Goal: Task Accomplishment & Management: Use online tool/utility

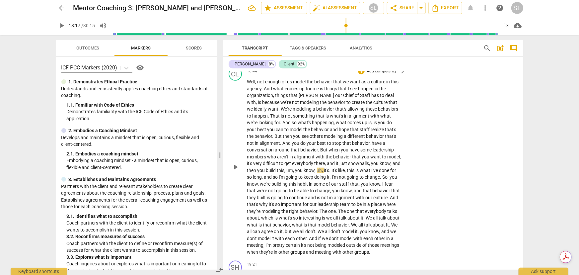
scroll to position [1601, 0]
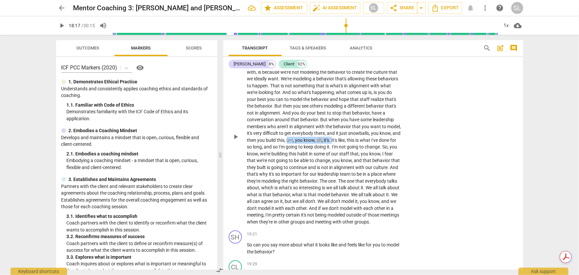
drag, startPoint x: 308, startPoint y: 162, endPoint x: 353, endPoint y: 161, distance: 45.1
click at [353, 161] on p "Well , not enough of us model the behavior that we want as a culture in this ag…" at bounding box center [324, 136] width 155 height 177
drag, startPoint x: 303, startPoint y: 183, endPoint x: 325, endPoint y: 182, distance: 21.3
click at [325, 182] on p "Well , not enough of us model the behavior that we want as a culture in this ag…" at bounding box center [324, 136] width 155 height 177
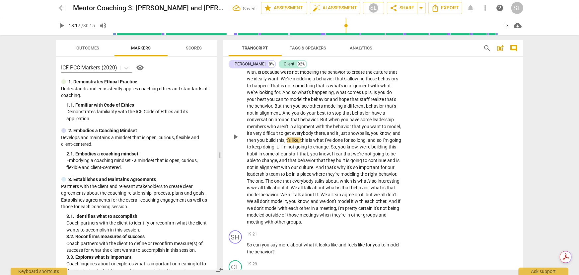
click at [396, 163] on span "is" at bounding box center [397, 159] width 3 height 5
click at [379, 176] on span "behavior" at bounding box center [388, 173] width 18 height 5
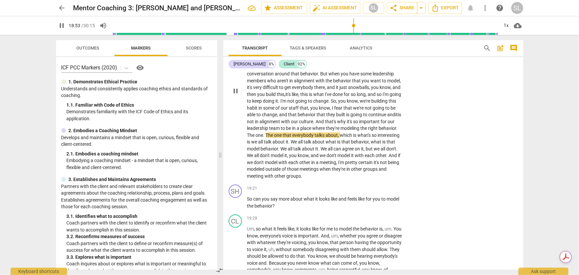
scroll to position [1661, 0]
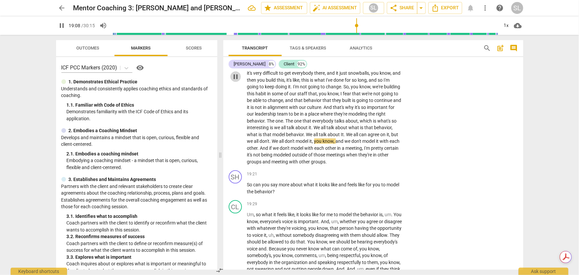
click at [235, 81] on span "pause" at bounding box center [235, 77] width 8 height 8
type input "1148"
click at [304, 137] on span "behavior" at bounding box center [295, 134] width 18 height 5
drag, startPoint x: 301, startPoint y: 163, endPoint x: 329, endPoint y: 164, distance: 27.5
click at [329, 164] on p "Well , not enough of us model the behavior that we want as a culture in this ag…" at bounding box center [324, 76] width 155 height 177
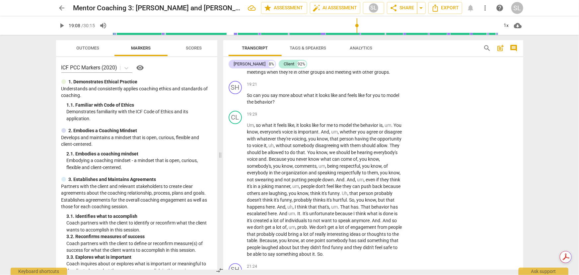
scroll to position [1752, 0]
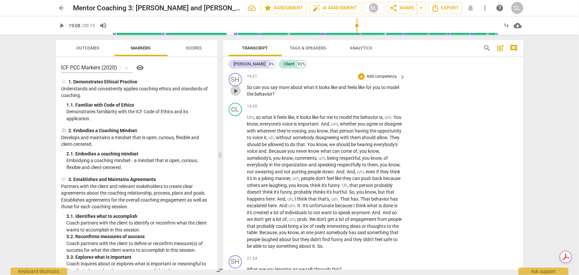
click at [233, 95] on span "play_arrow" at bounding box center [235, 91] width 8 height 8
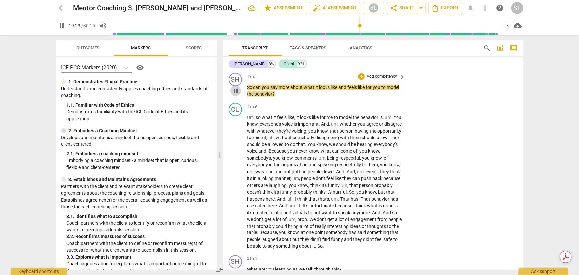
click at [233, 95] on span "pause" at bounding box center [235, 91] width 8 height 8
type input "1164"
drag, startPoint x: 254, startPoint y: 117, endPoint x: 244, endPoint y: 116, distance: 9.3
click at [244, 100] on div "SH play_arrow pause 19:21 + Add competency keyboard_arrow_right So can you say …" at bounding box center [373, 85] width 300 height 30
click at [371, 80] on p "Add competency" at bounding box center [381, 77] width 31 height 6
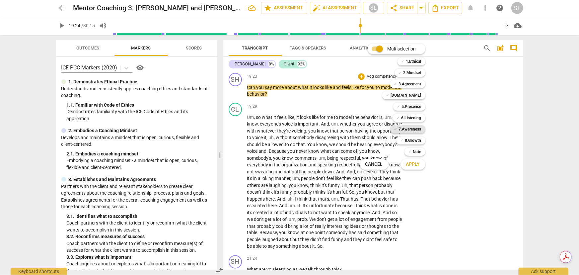
click at [408, 129] on b "7.Awareness" at bounding box center [410, 129] width 23 height 8
click at [411, 162] on span "Apply" at bounding box center [413, 164] width 14 height 7
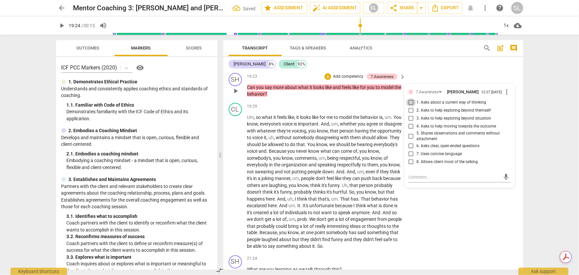
click at [409, 106] on input "1. Asks about a current way of thinking" at bounding box center [410, 102] width 11 height 8
checkbox input "true"
click at [410, 150] on input "6. Asks clear, open-ended questions" at bounding box center [410, 146] width 11 height 8
checkbox input "true"
click at [410, 166] on input "8. Allows client most of the talking" at bounding box center [410, 162] width 11 height 8
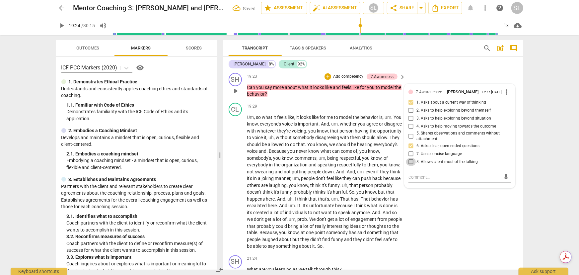
checkbox input "true"
click at [412, 180] on textarea at bounding box center [454, 177] width 92 height 6
type textarea "C"
type textarea "Ch"
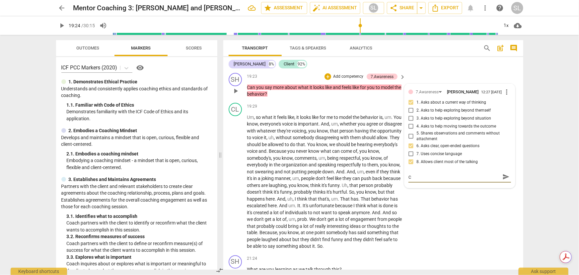
type textarea "Ch"
type textarea "Cho"
type textarea "[PERSON_NAME]"
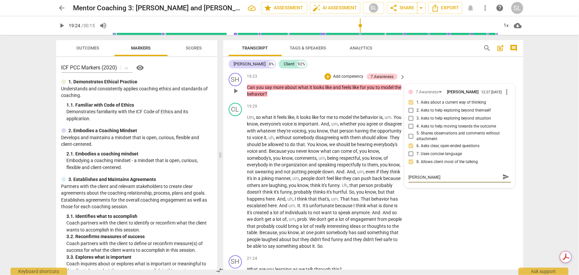
type textarea "Choic"
type textarea "Choice"
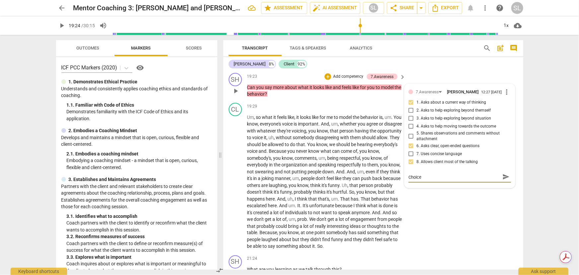
type textarea "Choice"
type textarea "Choice p"
type textarea "Choice po"
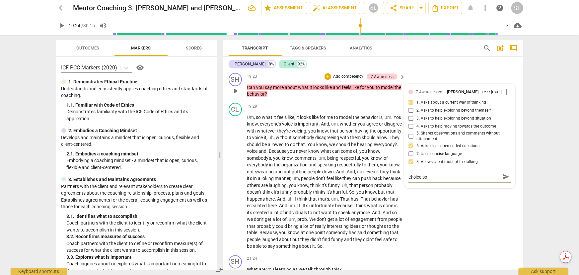
type textarea "Choice poi"
type textarea "Choice poin"
type textarea "Choice point"
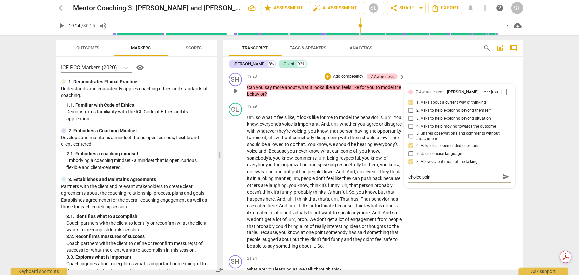
type textarea "Choice point"
type textarea "Choice point:"
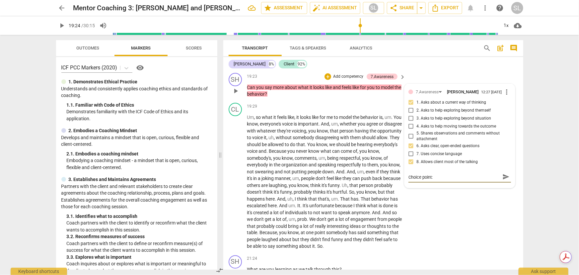
type textarea "Choice point: W"
type textarea "Choice point: Wh"
type textarea "Choice point: W"
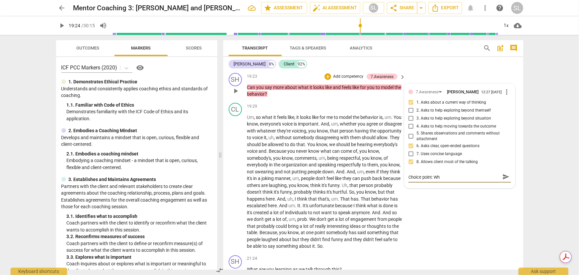
type textarea "Choice point: W"
type textarea "Choice point:"
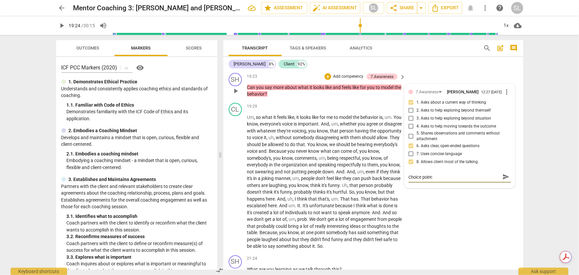
type textarea "Choice point"
type textarea "Choice poin"
type textarea "Choice poi"
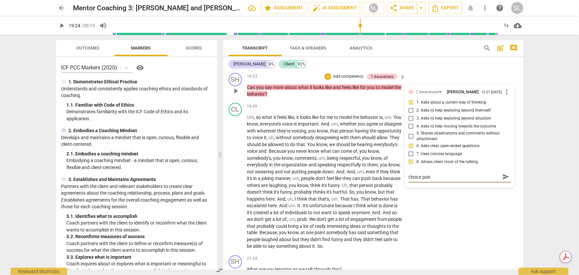
type textarea "Choice poi"
type textarea "Choice po"
type textarea "Choice p"
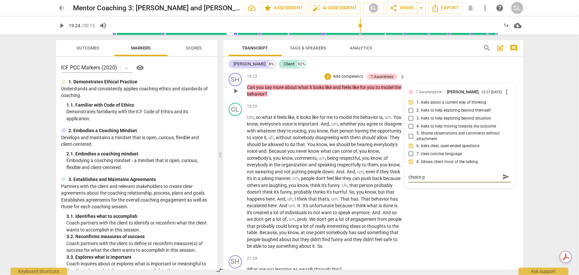
type textarea "Choice"
type textarea "Choic"
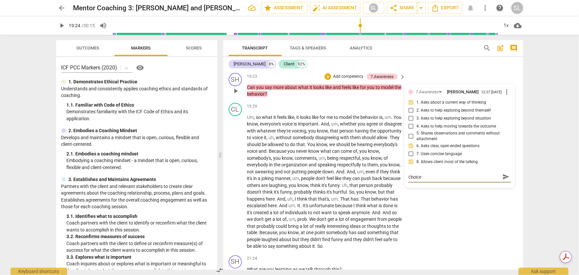
type textarea "Choic"
type textarea "[PERSON_NAME]"
type textarea "Cho"
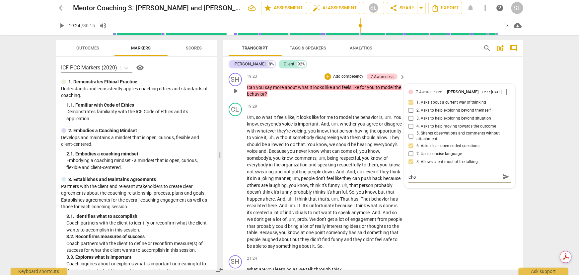
type textarea "Ch"
type textarea "C"
click at [343, 80] on p "Add competency" at bounding box center [347, 77] width 31 height 6
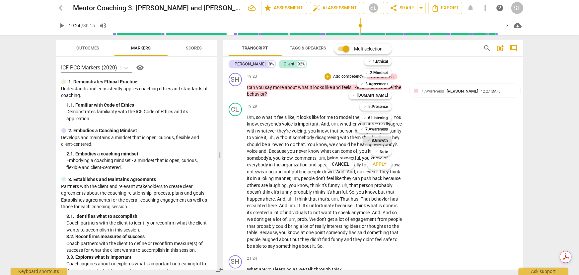
click at [376, 140] on b "8.Growth" at bounding box center [379, 140] width 16 height 8
click at [377, 162] on span "Apply" at bounding box center [379, 164] width 14 height 7
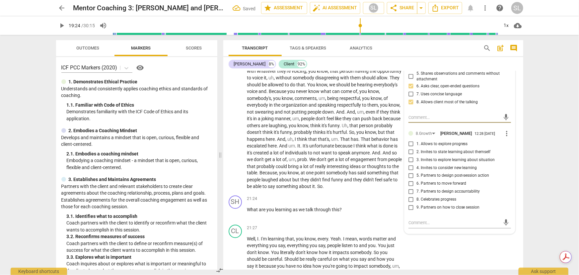
scroll to position [1812, 0]
click at [408, 163] on input "3. Invites to explore learning about situation" at bounding box center [410, 159] width 11 height 8
checkbox input "true"
click at [416, 225] on textarea at bounding box center [454, 222] width 92 height 6
type textarea "C"
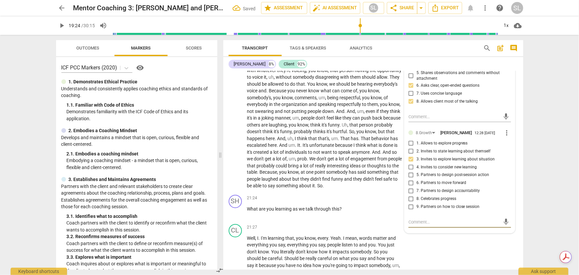
type textarea "C"
type textarea "Ch"
type textarea "Cho"
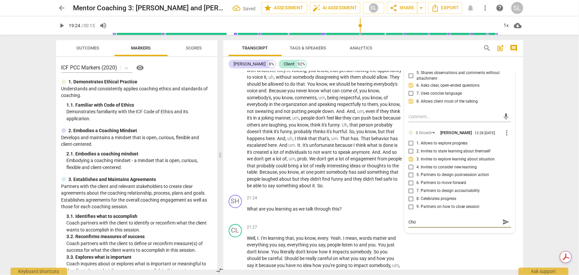
type textarea "[PERSON_NAME]"
type textarea "Choic"
type textarea "Choice"
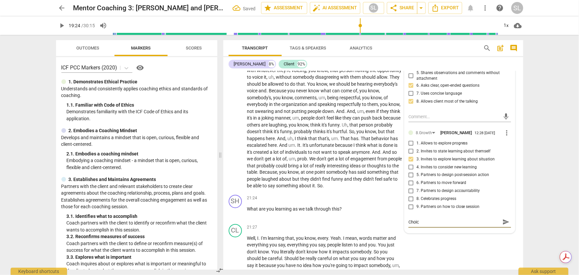
type textarea "Choice"
type textarea "Choice p"
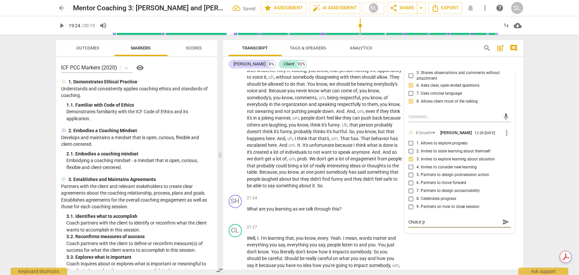
type textarea "Choice po"
type textarea "Choice poi"
type textarea "Choice poin"
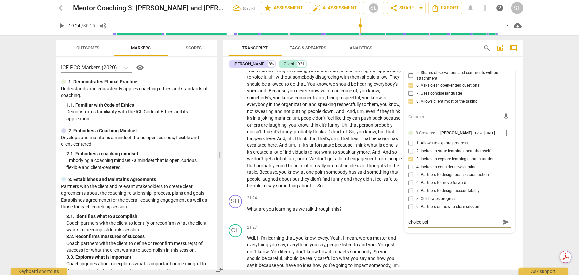
type textarea "Choice poin"
type textarea "Choice point"
type textarea "Choice point:"
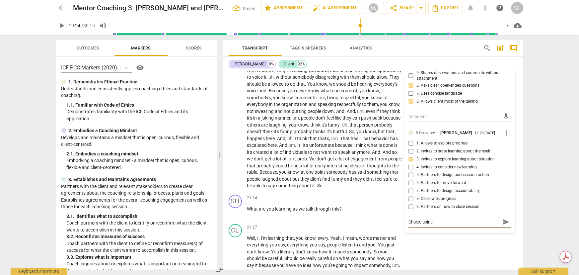
type textarea "Choice point:"
type textarea "Choice point: W"
type textarea "Choice point: Wh"
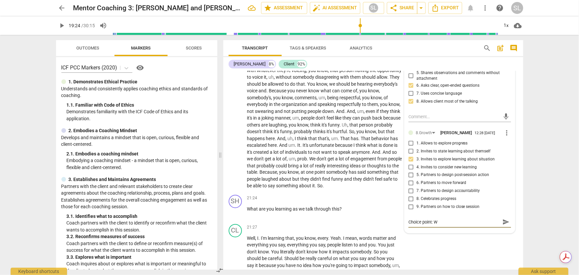
type textarea "Choice point: Wh"
type textarea "Choice point: Wha"
type textarea "Choice point: What"
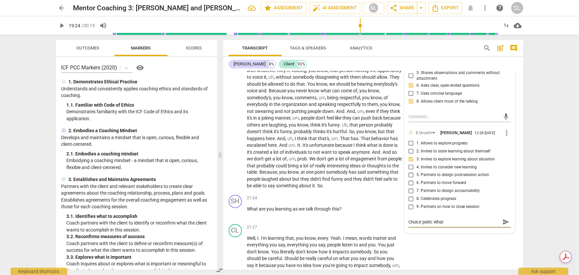
type textarea "Choice point: What"
type textarea "Choice point: What a"
type textarea "Choice point: What ar"
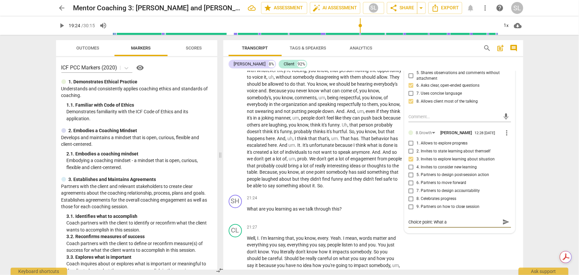
type textarea "Choice point: What ar"
type textarea "Choice point: What are"
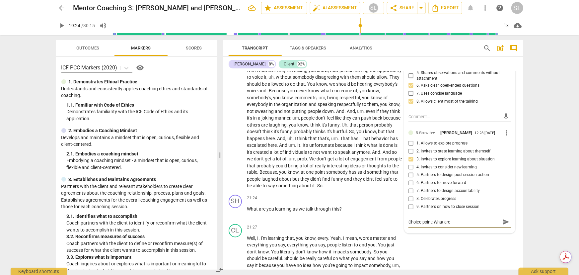
type textarea "Choice point: What are y"
type textarea "Choice point: What are yo"
type textarea "Choice point: What are you"
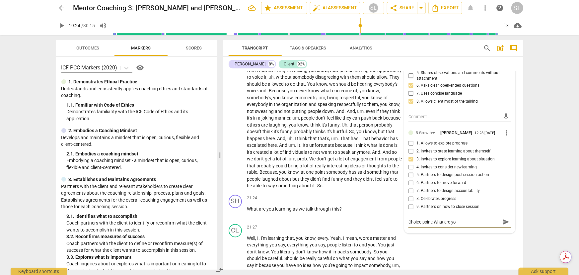
type textarea "Choice point: What are you"
type textarea "Choice point: What are you l"
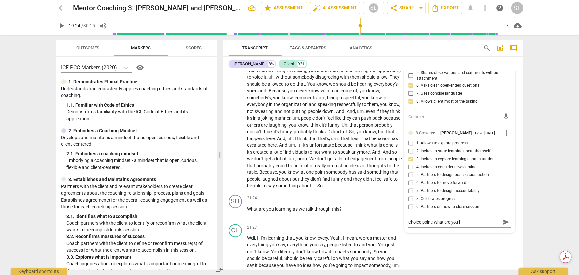
type textarea "Choice point: What are you le"
type textarea "Choice point: What are you lea"
type textarea "Choice point: What are you [PERSON_NAME]"
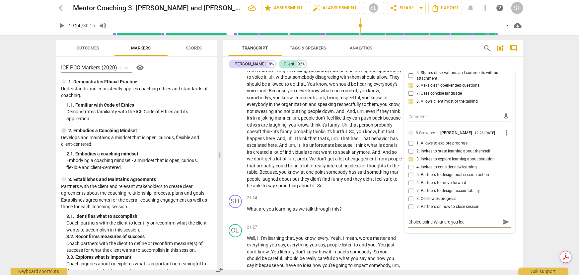
type textarea "Choice point: What are you [PERSON_NAME]"
type textarea "Choice point: What are you learn"
type textarea "Choice point: What are you learni"
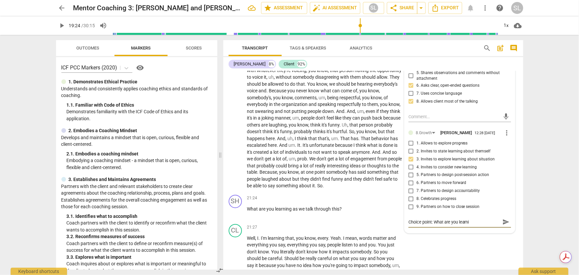
type textarea "Choice point: What are you learnin"
type textarea "Choice point: What are you learning"
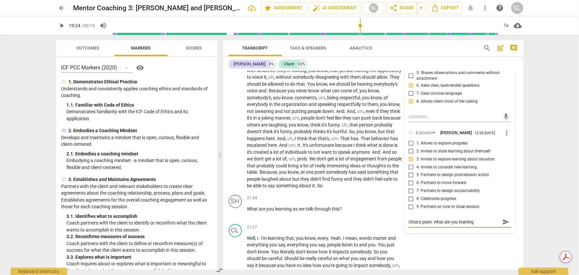
type textarea "Choice point: What are you learning"
type textarea "Choice point: What are you learning a"
type textarea "Choice point: What are you learning ab"
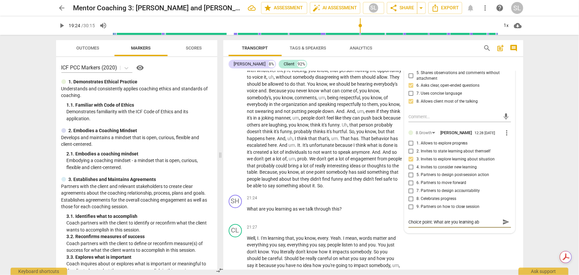
type textarea "Choice point: What are you learning abo"
type textarea "Choice point: What are you learning abou"
type textarea "Choice point: What are you learning about"
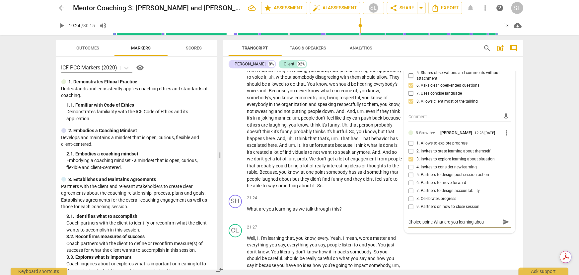
type textarea "Choice point: What are you learning about"
type textarea "Choice point: What are you learning about c"
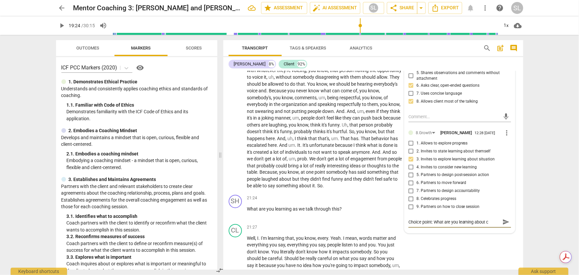
type textarea "Choice point: What are you learning about ch"
type textarea "Choice point: What are you learning about cha"
type textarea "Choice point: What are you learning about cham"
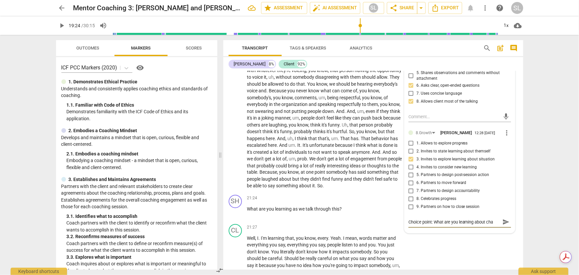
type textarea "Choice point: What are you learning about cham"
type textarea "Choice point: What are you learning about champ"
type textarea "Choice point: What are you learning about champi"
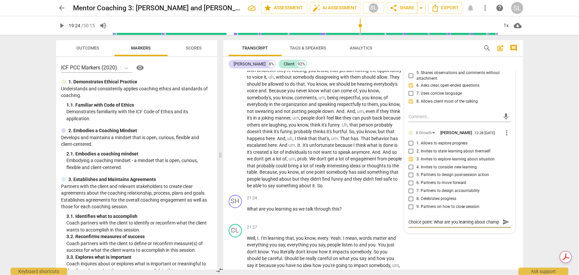
type textarea "Choice point: What are you learning about champi"
type textarea "Choice point: What are you learning about champio"
type textarea "Choice point: What are you learning about champion"
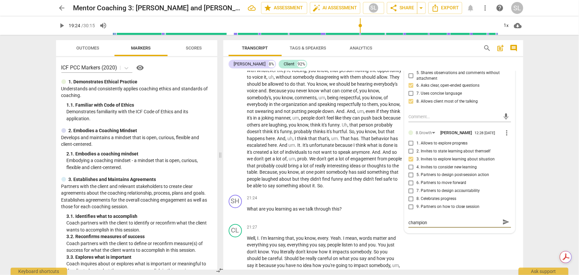
type textarea "Choice point: What are you learning about championi"
type textarea "Choice point: What are you learning about championin"
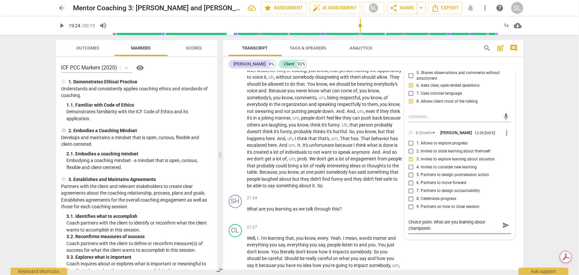
type textarea "Choice point: What are you learning about championing"
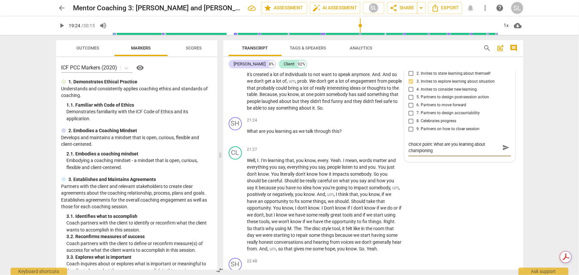
scroll to position [1889, 0]
type textarea "Choice point: What are you learning about championing t"
type textarea "Choice point: What are you learning about championing th"
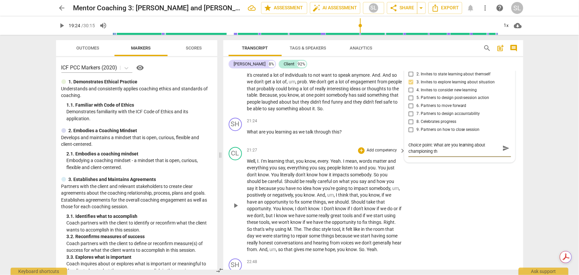
type textarea "Choice point: What are you learning about championing thi"
type textarea "Choice point: What are you learning about championing this"
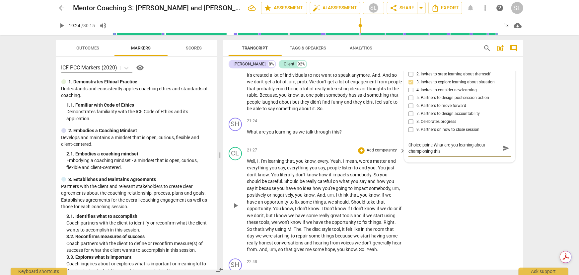
type textarea "Choice point: What are you learning about championing this"
type textarea "Choice point: What are you learning about championing this w"
type textarea "Choice point: What are you learning about championing this wo"
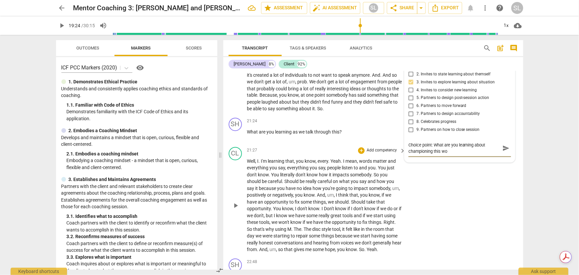
type textarea "Choice point: What are you learning about championing this wor"
type textarea "Choice point: What are you learning about championing this work"
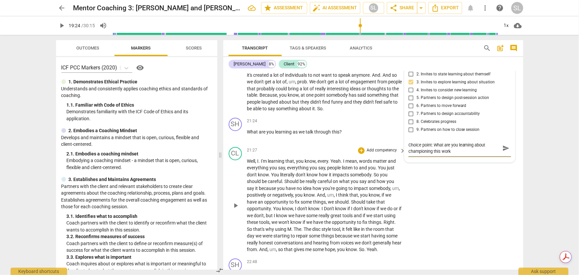
type textarea "Choice point: What are you learning about championing this work"
click at [503, 152] on span "send" at bounding box center [505, 148] width 7 height 7
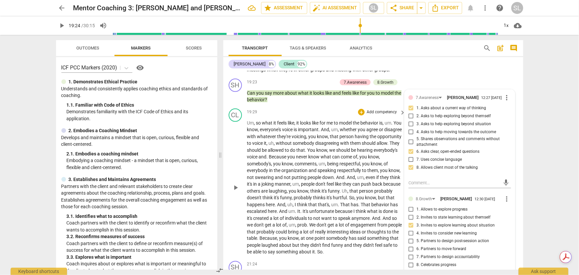
scroll to position [1738, 0]
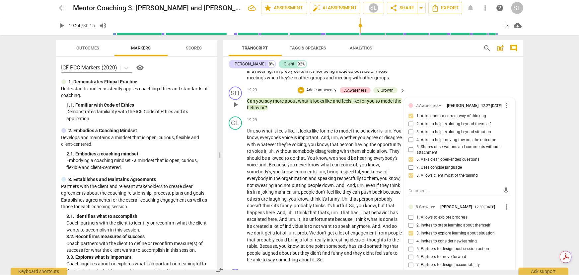
click at [320, 111] on p "Can you say more about what it looks like and feels like for you to model the b…" at bounding box center [324, 104] width 155 height 14
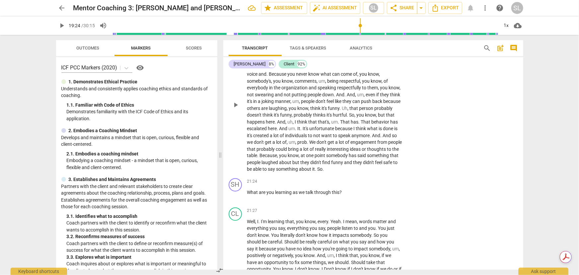
scroll to position [1799, 0]
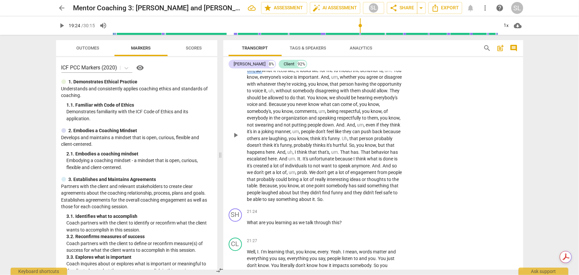
drag, startPoint x: 246, startPoint y: 98, endPoint x: 264, endPoint y: 98, distance: 17.2
click at [264, 98] on p "Um , so what it feels like , it looks like for me to model the behavior is , um…" at bounding box center [324, 135] width 155 height 136
click at [280, 73] on span "," at bounding box center [281, 70] width 2 height 5
click at [374, 73] on span "," at bounding box center [373, 70] width 2 height 5
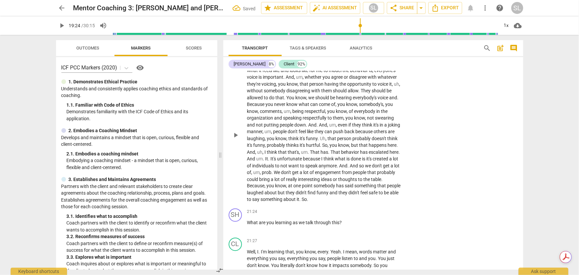
click at [296, 80] on span "um" at bounding box center [299, 76] width 7 height 5
drag, startPoint x: 278, startPoint y: 114, endPoint x: 299, endPoint y: 113, distance: 20.9
click at [299, 113] on p "What it feels like and looks like for me to model the behavior is, everyone's v…" at bounding box center [324, 135] width 155 height 136
click at [262, 87] on span "voicing" at bounding box center [254, 83] width 15 height 5
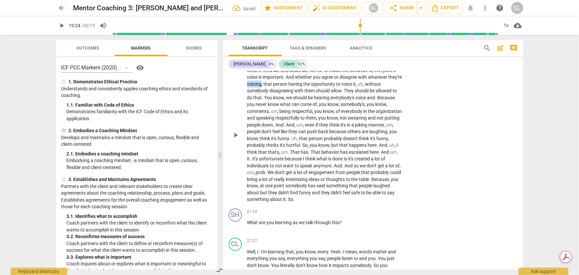
click at [262, 87] on span "voicing" at bounding box center [254, 83] width 15 height 5
click at [235, 139] on span "pause" at bounding box center [235, 135] width 8 height 8
drag, startPoint x: 372, startPoint y: 113, endPoint x: 378, endPoint y: 114, distance: 6.8
click at [378, 114] on p "What it feels like and looks like for me to model the behavior is , everyone's …" at bounding box center [324, 135] width 155 height 136
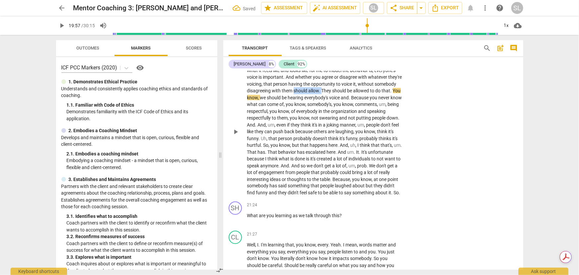
drag, startPoint x: 316, startPoint y: 120, endPoint x: 344, endPoint y: 120, distance: 28.2
click at [344, 120] on p "What it feels like and looks like for me to model the behavior is , everyone's …" at bounding box center [324, 131] width 155 height 129
click at [321, 100] on span "voice" at bounding box center [315, 97] width 12 height 5
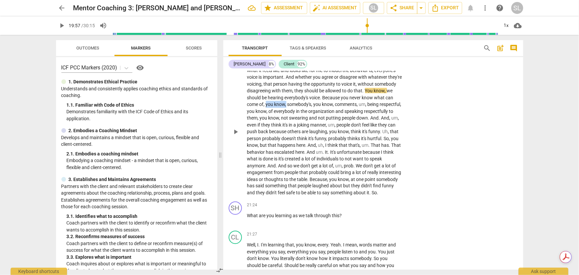
drag, startPoint x: 286, startPoint y: 134, endPoint x: 306, endPoint y: 135, distance: 19.9
click at [306, 135] on p "What it feels like and looks like for me to model the behavior is , everyone's …" at bounding box center [324, 131] width 155 height 129
drag, startPoint x: 309, startPoint y: 134, endPoint x: 328, endPoint y: 139, distance: 19.1
click at [332, 134] on p "What it feels like and looks like for me to model the behavior is , everyone's …" at bounding box center [324, 131] width 155 height 129
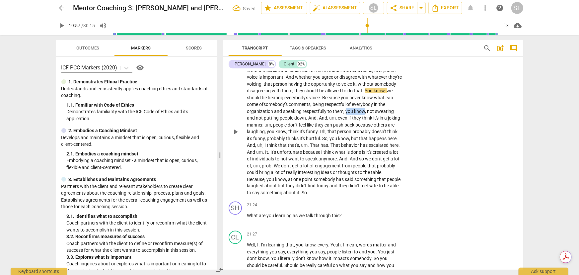
drag, startPoint x: 353, startPoint y: 141, endPoint x: 371, endPoint y: 140, distance: 18.6
click at [371, 140] on p "What it feels like and looks like for me to model the behavior is , everyone's …" at bounding box center [324, 131] width 155 height 129
click at [283, 120] on span "down" at bounding box center [284, 117] width 12 height 5
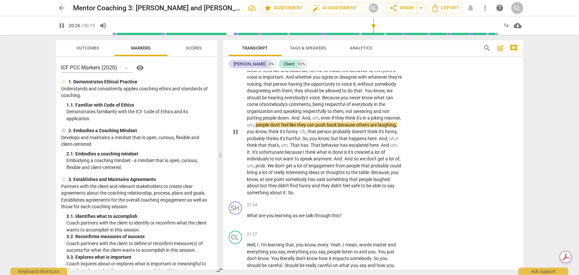
click at [236, 136] on span "pause" at bounding box center [235, 132] width 8 height 8
drag, startPoint x: 291, startPoint y: 148, endPoint x: 320, endPoint y: 148, distance: 28.8
click at [321, 148] on p "What it feels like and looks like for me to model the behavior is , everyone's …" at bounding box center [324, 131] width 155 height 129
click at [380, 120] on span "," at bounding box center [379, 117] width 2 height 5
click at [365, 127] on span "laughing" at bounding box center [364, 124] width 18 height 5
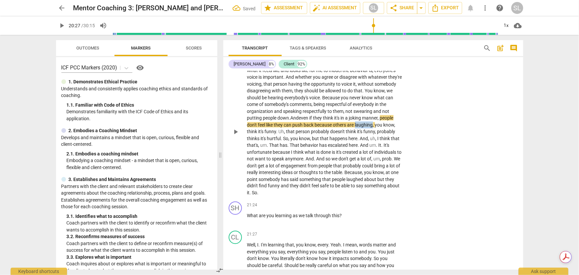
click at [365, 127] on span "laughing" at bounding box center [364, 124] width 18 height 5
click at [236, 136] on span "pause" at bounding box center [235, 132] width 8 height 8
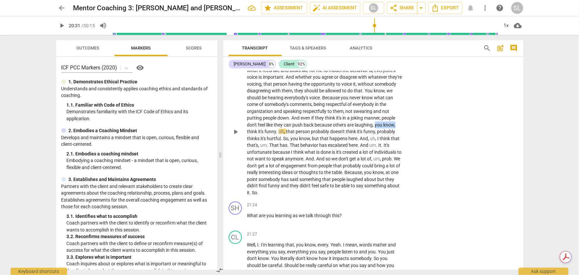
drag, startPoint x: 376, startPoint y: 154, endPoint x: 396, endPoint y: 153, distance: 19.6
click at [397, 154] on p "What it feels like and looks like for me to model the behavior is , everyone's …" at bounding box center [324, 131] width 155 height 129
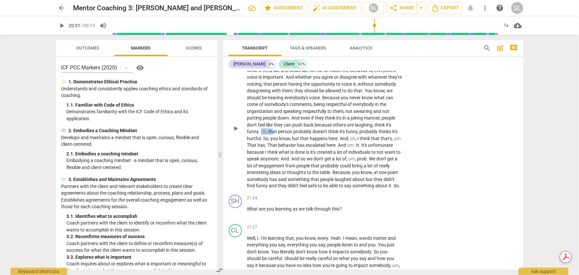
drag, startPoint x: 261, startPoint y: 160, endPoint x: 272, endPoint y: 162, distance: 11.4
click at [272, 162] on p "What it feels like and looks like for me to model the behavior is , everyone's …" at bounding box center [324, 128] width 155 height 122
click at [264, 141] on span "So" at bounding box center [265, 138] width 5 height 5
click at [235, 132] on span "pause" at bounding box center [235, 128] width 8 height 8
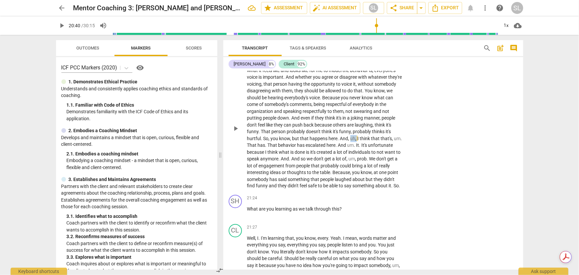
drag, startPoint x: 349, startPoint y: 168, endPoint x: 355, endPoint y: 168, distance: 5.7
click at [355, 168] on p "What it feels like and looks like for me to model the behavior is , everyone's …" at bounding box center [324, 128] width 155 height 122
click at [372, 167] on p "What it feels like and looks like for me to model the behavior is , everyone's …" at bounding box center [324, 128] width 155 height 122
click at [276, 148] on span "That" at bounding box center [273, 144] width 11 height 5
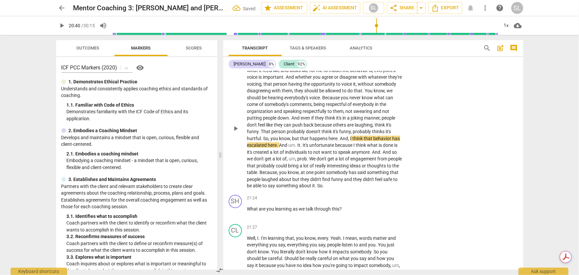
click at [288, 148] on span "um" at bounding box center [291, 144] width 7 height 5
click at [365, 171] on p "What it feels like and looks like for me to model the behavior is , everyone's …" at bounding box center [324, 128] width 155 height 122
click at [366, 148] on span "is" at bounding box center [365, 144] width 4 height 5
drag, startPoint x: 366, startPoint y: 181, endPoint x: 378, endPoint y: 181, distance: 11.9
click at [378, 181] on p "What it feels like and looks like for me to model the behavior is , everyone's …" at bounding box center [324, 128] width 155 height 122
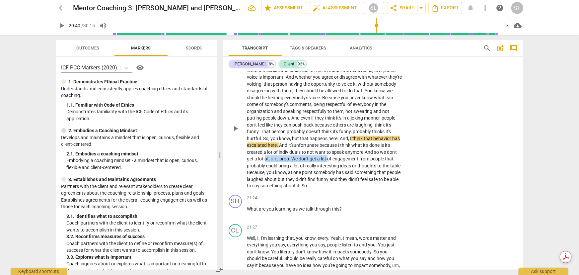
drag, startPoint x: 265, startPoint y: 188, endPoint x: 328, endPoint y: 186, distance: 63.0
click at [328, 186] on p "What it feels like and looks like for me to model the behavior is , everyone's …" at bounding box center [324, 128] width 155 height 122
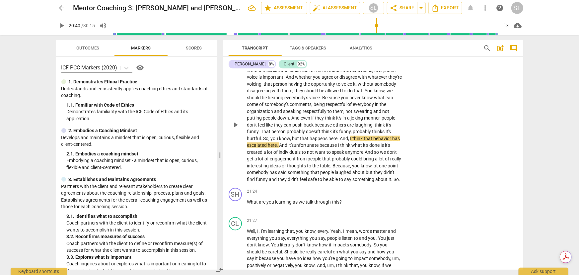
click at [261, 183] on p "What it feels like and looks like for me to model the behavior is , everyone's …" at bounding box center [324, 125] width 155 height 116
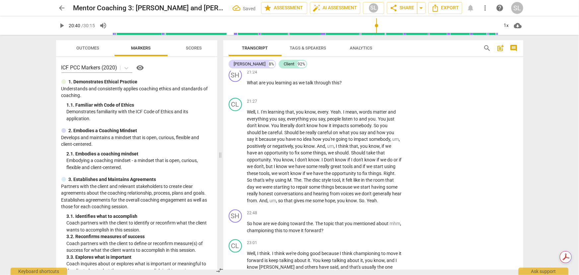
scroll to position [1919, 0]
click at [375, 74] on p "Add competency" at bounding box center [381, 71] width 31 height 6
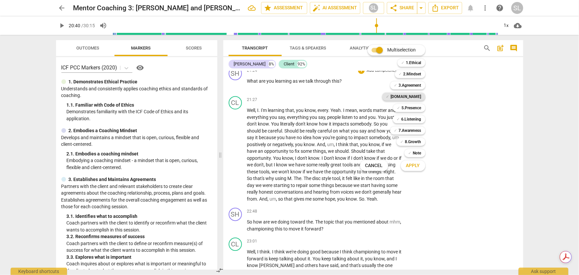
click at [412, 95] on b "[DOMAIN_NAME]" at bounding box center [406, 97] width 31 height 8
click at [414, 163] on span "Apply" at bounding box center [413, 165] width 14 height 7
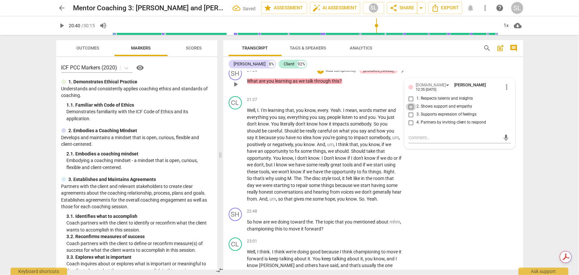
click at [409, 111] on input "2. Shows support and empathy" at bounding box center [410, 107] width 11 height 8
click at [409, 127] on input "4. Partners by inviting client to respond" at bounding box center [410, 123] width 11 height 8
click at [351, 74] on p "Add competency" at bounding box center [340, 71] width 31 height 6
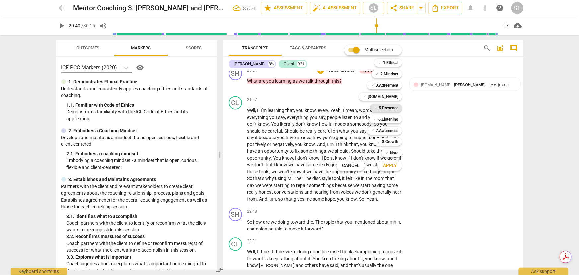
click at [388, 107] on b "5.Presence" at bounding box center [388, 108] width 20 height 8
click at [389, 164] on span "Apply" at bounding box center [390, 165] width 14 height 7
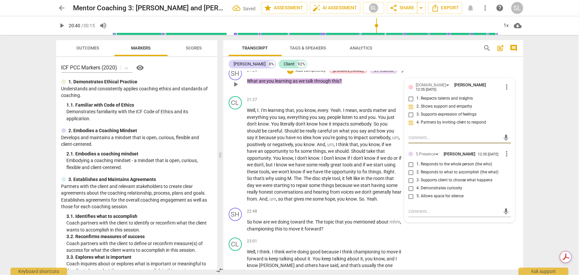
click at [408, 168] on input "1. Responds to the whole person (the who)" at bounding box center [410, 164] width 11 height 8
click at [409, 176] on input "2. Responds to what to accomplish (the what)" at bounding box center [410, 172] width 11 height 8
click at [409, 192] on input "4. Demonstrates curiosity" at bounding box center [410, 188] width 11 height 8
click at [321, 74] on p "Add competency" at bounding box center [310, 71] width 31 height 6
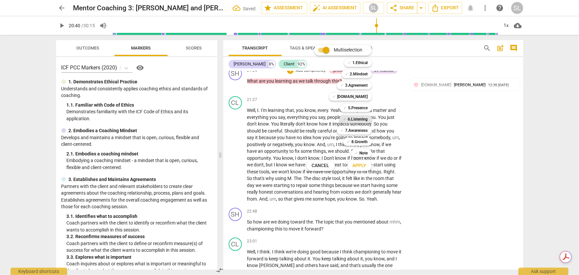
click at [355, 120] on b "6.Listening" at bounding box center [358, 119] width 20 height 8
click at [361, 166] on span "Apply" at bounding box center [359, 165] width 14 height 7
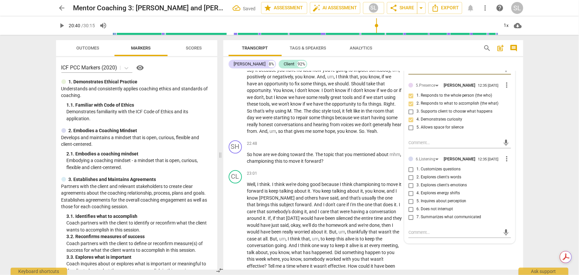
scroll to position [2070, 0]
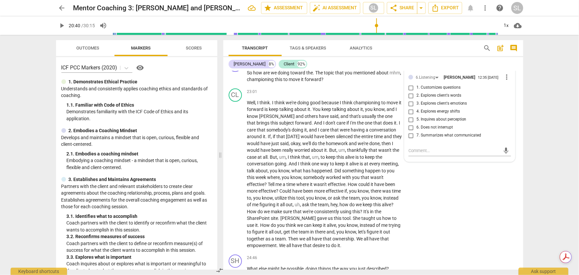
click at [408, 92] on input "1. Customizes questions" at bounding box center [410, 88] width 11 height 8
click at [408, 131] on input "6. Does not interrupt" at bounding box center [410, 127] width 11 height 8
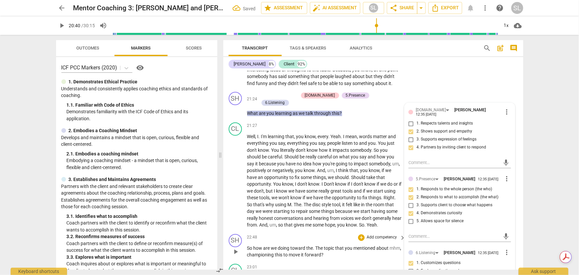
scroll to position [1889, 0]
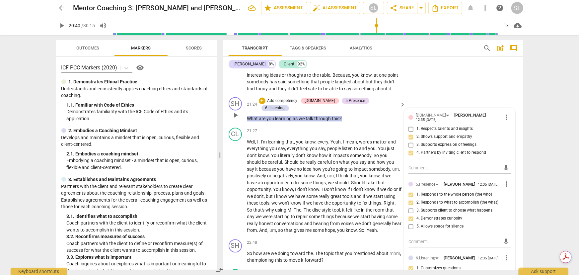
click at [295, 104] on p "Add competency" at bounding box center [282, 101] width 31 height 6
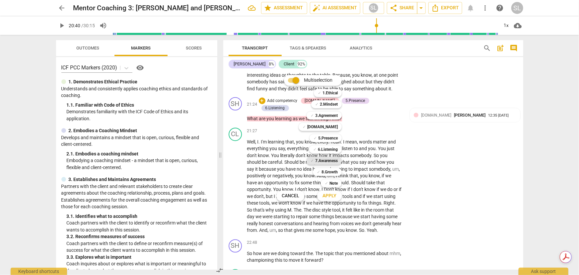
click at [318, 159] on b "7.Awareness" at bounding box center [326, 160] width 23 height 8
click at [325, 196] on span "Apply" at bounding box center [329, 195] width 14 height 7
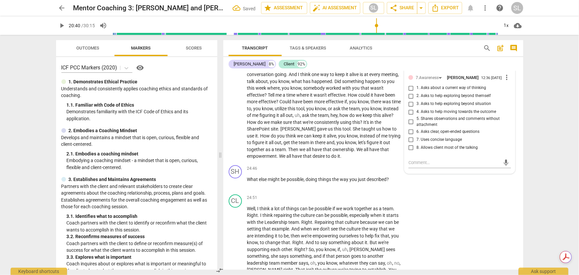
scroll to position [2160, 0]
click at [409, 91] on input "1. Asks about a current way of thinking" at bounding box center [410, 87] width 11 height 8
click at [409, 134] on input "6. Asks clear, open-ended questions" at bounding box center [410, 130] width 11 height 8
click at [408, 142] on input "7. Uses concise language" at bounding box center [410, 138] width 11 height 8
click at [408, 150] on input "8. Allows client most of the talking" at bounding box center [410, 146] width 11 height 8
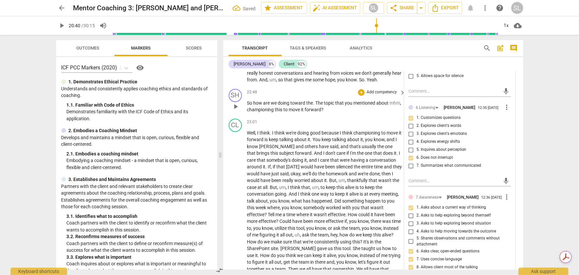
scroll to position [1950, 0]
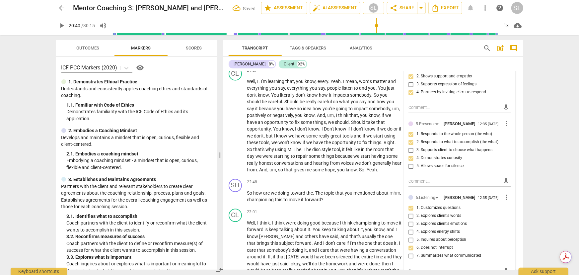
click at [348, 62] on p "What are you learning as we talk through this ?" at bounding box center [324, 58] width 155 height 7
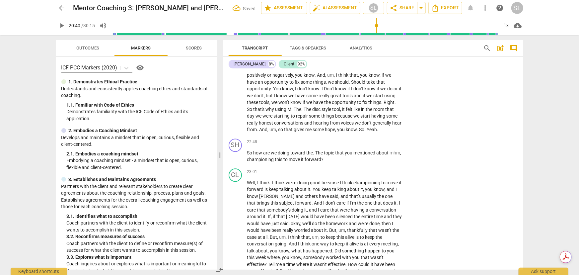
scroll to position [1979, 0]
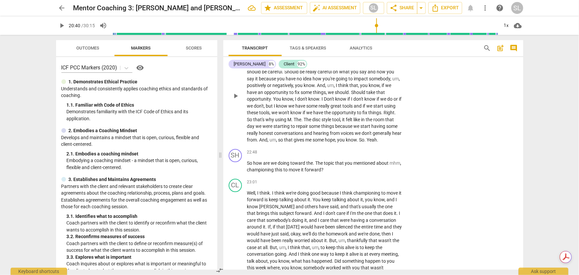
click at [236, 100] on span "play_arrow" at bounding box center [235, 96] width 8 height 8
click at [236, 100] on span "pause" at bounding box center [235, 96] width 8 height 8
drag, startPoint x: 294, startPoint y: 88, endPoint x: 358, endPoint y: 86, distance: 63.7
click at [358, 86] on p "Well , I . I'm learning that , you know , every . Yeah . I mean , words matter …" at bounding box center [324, 95] width 155 height 95
click at [355, 61] on span "." at bounding box center [356, 58] width 2 height 5
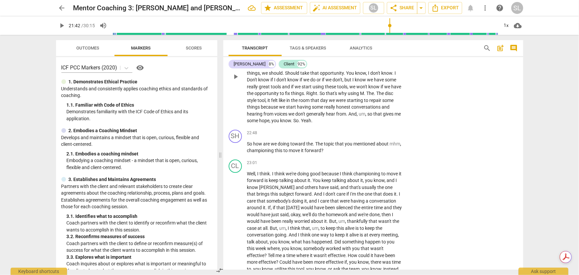
scroll to position [2010, 0]
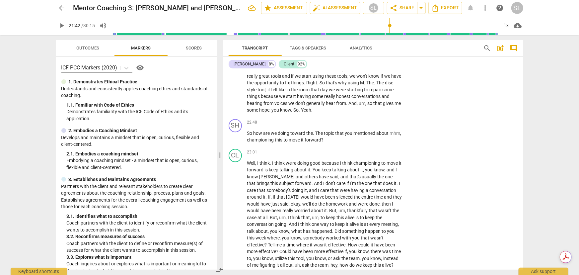
click at [317, 51] on span "um" at bounding box center [320, 48] width 7 height 5
drag, startPoint x: 246, startPoint y: 91, endPoint x: 255, endPoint y: 91, distance: 9.0
click at [255, 91] on p "Well , I . I'm learning that words matter and everything you say , everything y…" at bounding box center [324, 65] width 155 height 95
drag, startPoint x: 268, startPoint y: 92, endPoint x: 288, endPoint y: 92, distance: 20.2
click at [288, 92] on p "Well , I . I'm learning that words matter and everything you say , everything y…" at bounding box center [324, 65] width 155 height 95
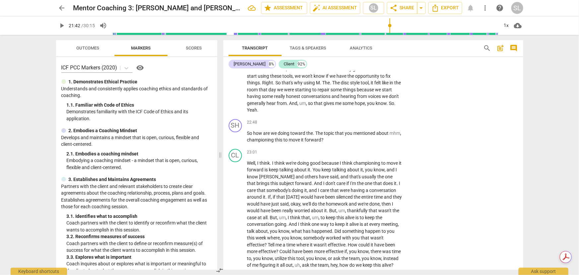
drag, startPoint x: 292, startPoint y: 97, endPoint x: 340, endPoint y: 96, distance: 47.4
click at [340, 96] on p "Well , I . I'm learning that words matter and everything you say , everything y…" at bounding box center [324, 65] width 155 height 95
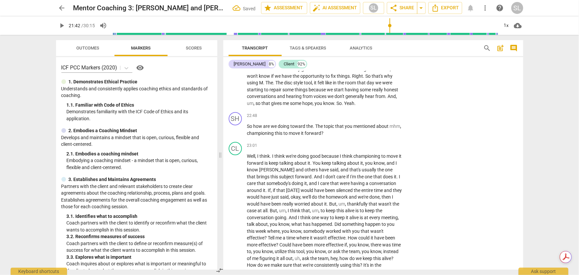
click at [298, 65] on span "Don't" at bounding box center [300, 62] width 11 height 5
click at [235, 66] on span "pause" at bounding box center [235, 62] width 8 height 8
drag, startPoint x: 295, startPoint y: 98, endPoint x: 325, endPoint y: 98, distance: 29.8
click at [325, 98] on p "Well , I . I'm learning that words matter and everything you say , everything y…" at bounding box center [324, 62] width 155 height 89
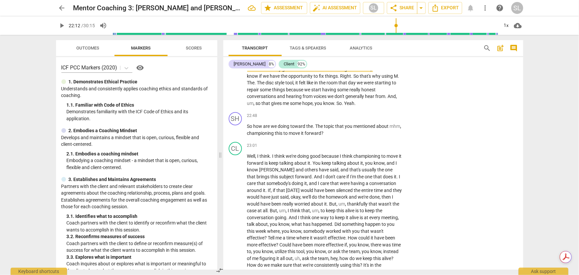
click at [368, 65] on span "but" at bounding box center [367, 62] width 8 height 5
click at [235, 66] on span "pause" at bounding box center [235, 62] width 8 height 8
click at [358, 79] on span "So" at bounding box center [356, 75] width 6 height 5
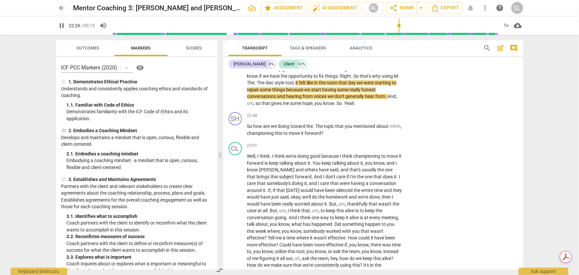
click at [236, 66] on span "pause" at bounding box center [235, 62] width 8 height 8
click at [391, 79] on span "using" at bounding box center [388, 75] width 12 height 5
drag, startPoint x: 393, startPoint y: 111, endPoint x: 266, endPoint y: 118, distance: 127.2
click at [266, 107] on p "Well , I . I'm learning that words matter and everything you say , everything y…" at bounding box center [324, 62] width 155 height 89
click at [365, 99] on span "um" at bounding box center [362, 95] width 7 height 5
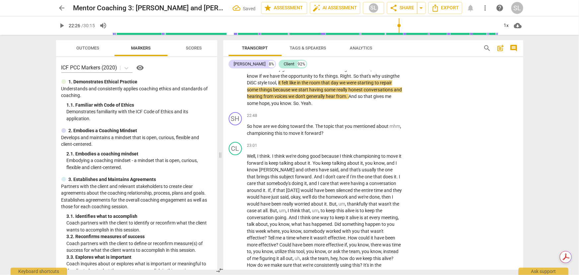
click at [272, 106] on span "," at bounding box center [271, 102] width 2 height 5
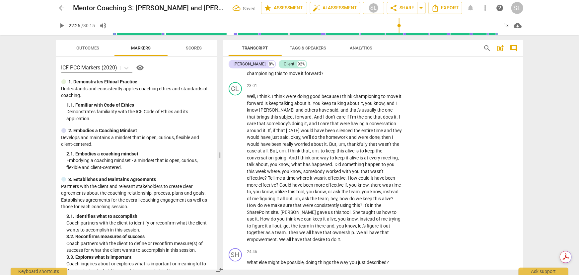
scroll to position [2070, 0]
click at [235, 73] on span "play_arrow" at bounding box center [235, 69] width 8 height 8
click at [232, 73] on span "pause" at bounding box center [235, 69] width 8 height 8
drag, startPoint x: 246, startPoint y: 109, endPoint x: 260, endPoint y: 109, distance: 13.9
click at [260, 76] on p "So how are we doing toward the . The topic that you mentioned about mhm , champ…" at bounding box center [324, 69] width 155 height 14
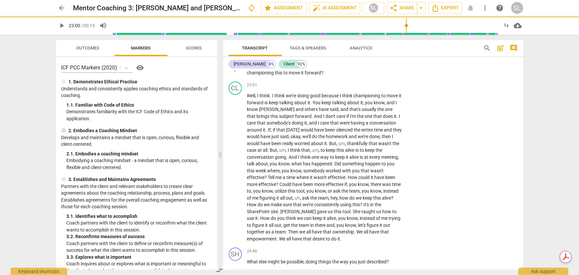
click at [380, 58] on p "Add competency" at bounding box center [381, 55] width 31 height 6
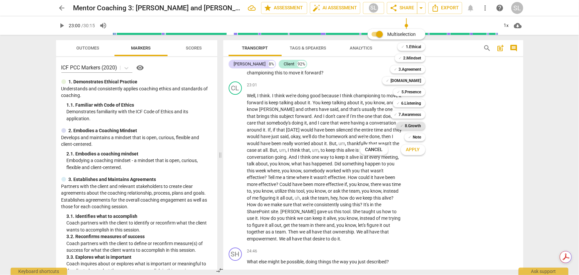
click at [411, 125] on b "8.Growth" at bounding box center [413, 126] width 16 height 8
click at [412, 151] on span "Apply" at bounding box center [413, 149] width 14 height 7
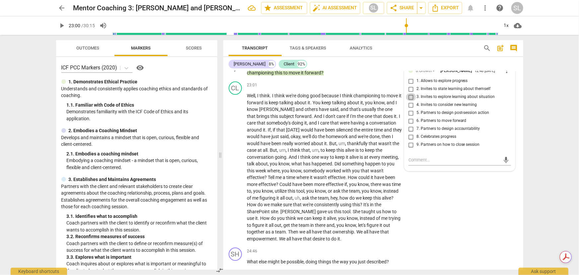
click at [409, 101] on input "3. Invites to explore learning about situation" at bounding box center [410, 97] width 11 height 8
click at [408, 125] on input "6. Partners to move forward" at bounding box center [410, 121] width 11 height 8
click at [349, 58] on p "Add competency" at bounding box center [354, 55] width 31 height 6
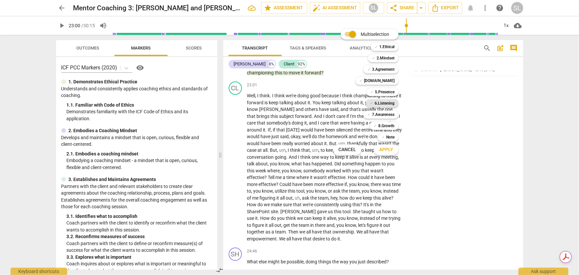
click at [384, 101] on b "6.Listening" at bounding box center [384, 103] width 20 height 8
click at [385, 151] on span "Apply" at bounding box center [386, 149] width 14 height 7
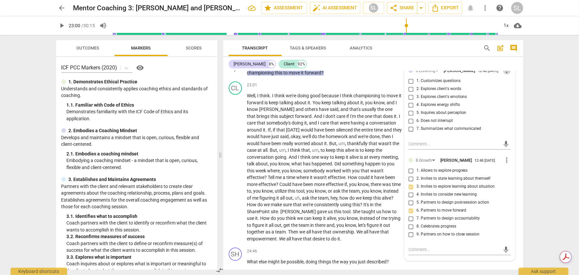
click at [505, 74] on span "more_vert" at bounding box center [507, 70] width 8 height 8
click at [512, 119] on li "Delete" at bounding box center [511, 119] width 23 height 13
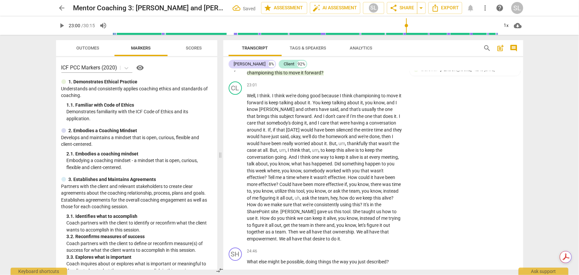
click at [344, 58] on p "Add competency" at bounding box center [354, 55] width 31 height 6
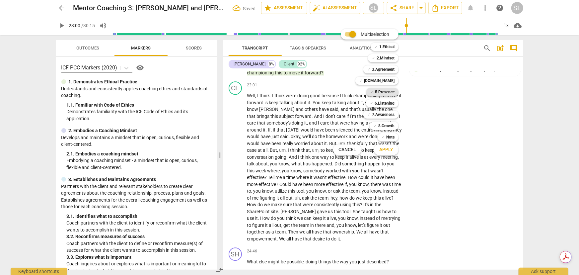
click at [382, 91] on b "5.Presence" at bounding box center [385, 92] width 20 height 8
click at [385, 149] on span "Apply" at bounding box center [386, 149] width 14 height 7
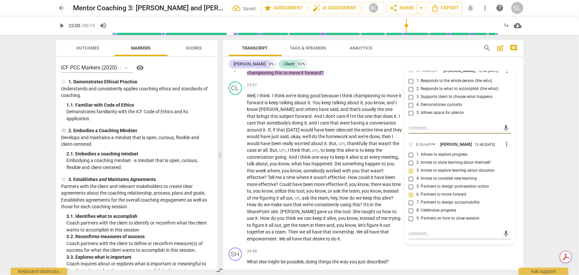
click at [409, 109] on input "4. Demonstrates curiosity" at bounding box center [410, 105] width 11 height 8
click at [338, 76] on p "So how are we doing toward the . The topic that you mentioned about championing…" at bounding box center [324, 69] width 155 height 14
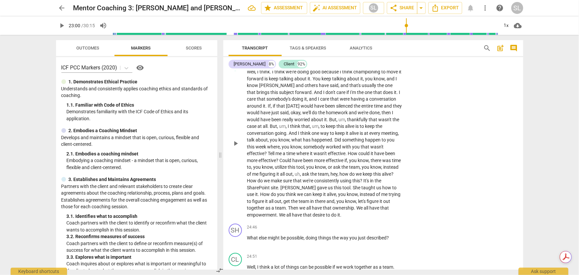
scroll to position [2104, 0]
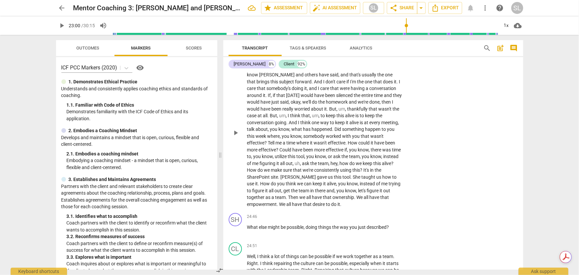
click at [234, 137] on span "play_arrow" at bounding box center [235, 133] width 8 height 8
click at [233, 137] on span "pause" at bounding box center [235, 133] width 8 height 8
click at [270, 64] on span "." at bounding box center [271, 60] width 2 height 5
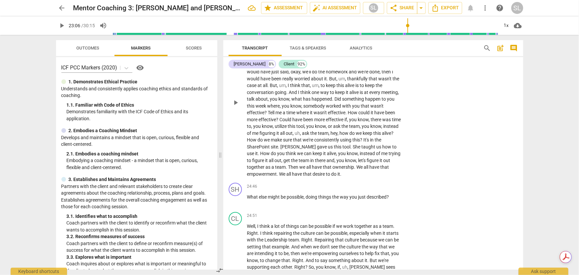
click at [336, 68] on span "silenced" at bounding box center [345, 64] width 18 height 5
click at [337, 81] on span "," at bounding box center [338, 78] width 2 height 5
click at [259, 88] on span "But" at bounding box center [262, 85] width 7 height 5
click at [379, 95] on span "," at bounding box center [380, 92] width 2 height 5
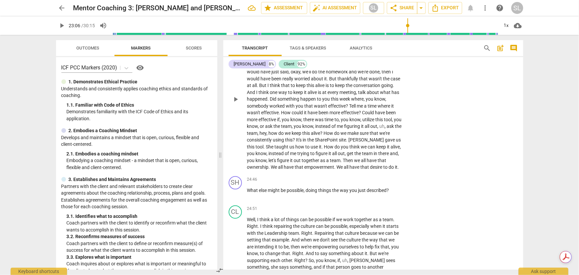
click at [364, 101] on span "," at bounding box center [365, 98] width 2 height 5
click at [327, 122] on span "to" at bounding box center [325, 119] width 4 height 5
click at [359, 122] on span "," at bounding box center [359, 119] width 2 height 5
drag, startPoint x: 246, startPoint y: 162, endPoint x: 268, endPoint y: 162, distance: 21.9
click at [268, 162] on p "Well , I think , I think we're doing good because I think championing to move i…" at bounding box center [324, 99] width 155 height 143
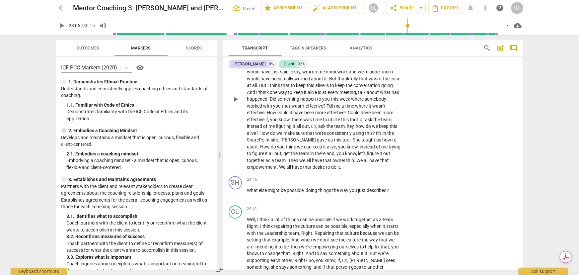
click at [393, 122] on span "," at bounding box center [392, 119] width 1 height 5
click at [323, 129] on span "uh" at bounding box center [325, 125] width 5 height 5
click at [298, 142] on span "[PERSON_NAME]" at bounding box center [298, 139] width 36 height 5
drag, startPoint x: 326, startPoint y: 182, endPoint x: 340, endPoint y: 182, distance: 13.9
click at [340, 170] on p "Well , I think , I think we're doing good because I think championing to move i…" at bounding box center [324, 99] width 155 height 143
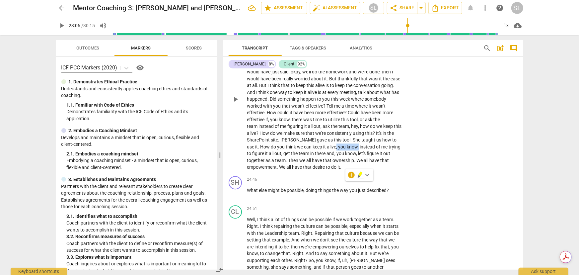
drag, startPoint x: 323, startPoint y: 184, endPoint x: 343, endPoint y: 181, distance: 20.4
click at [345, 170] on p "Well , I think , I think we're doing good because I think championing to move i…" at bounding box center [324, 99] width 155 height 143
click at [315, 156] on span "you" at bounding box center [319, 153] width 9 height 5
drag, startPoint x: 307, startPoint y: 189, endPoint x: 329, endPoint y: 189, distance: 21.9
click at [330, 170] on p "Well , I think , I think we're doing good because I think championing to move i…" at bounding box center [324, 99] width 155 height 143
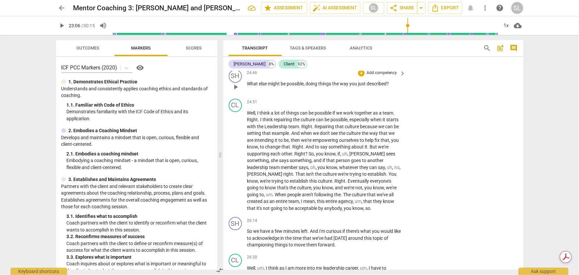
scroll to position [2255, 0]
